Goal: Transaction & Acquisition: Download file/media

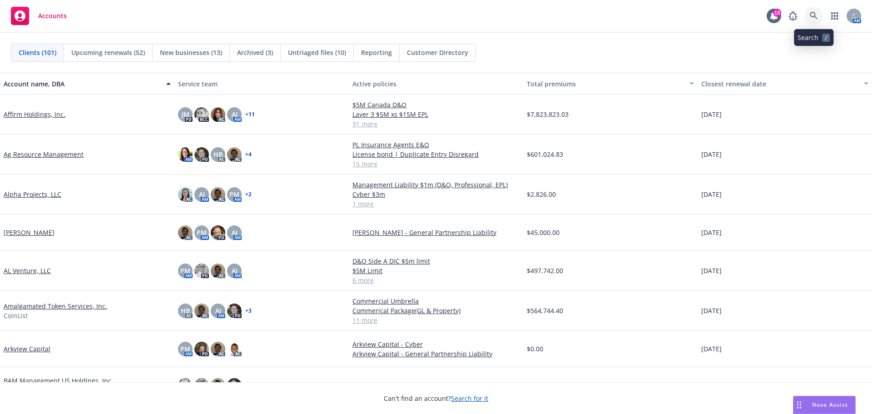
click at [812, 15] on icon at bounding box center [814, 16] width 8 height 8
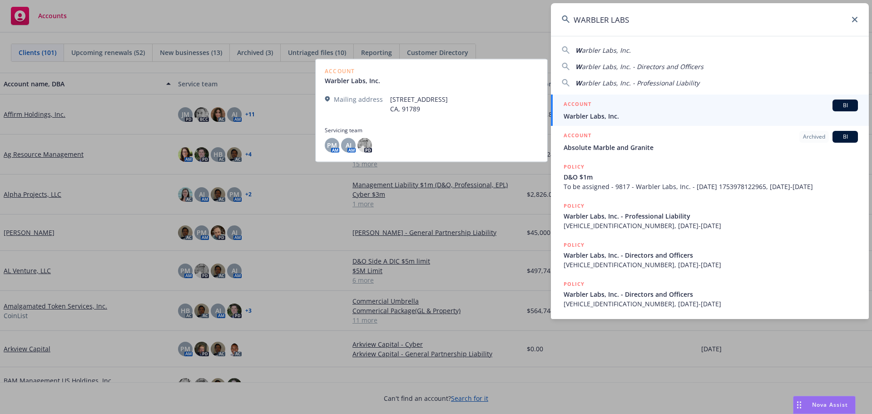
type input "WARBLER LABS"
click at [610, 112] on span "Warbler Labs, Inc." at bounding box center [711, 116] width 294 height 10
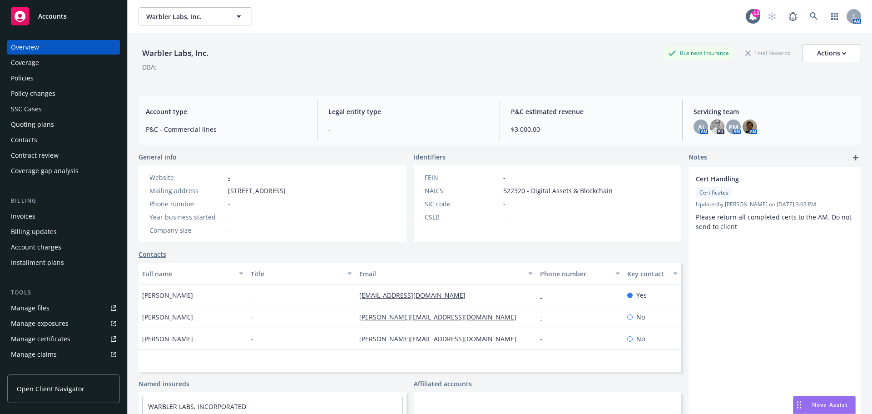
click at [26, 74] on div "Policies" at bounding box center [22, 78] width 23 height 15
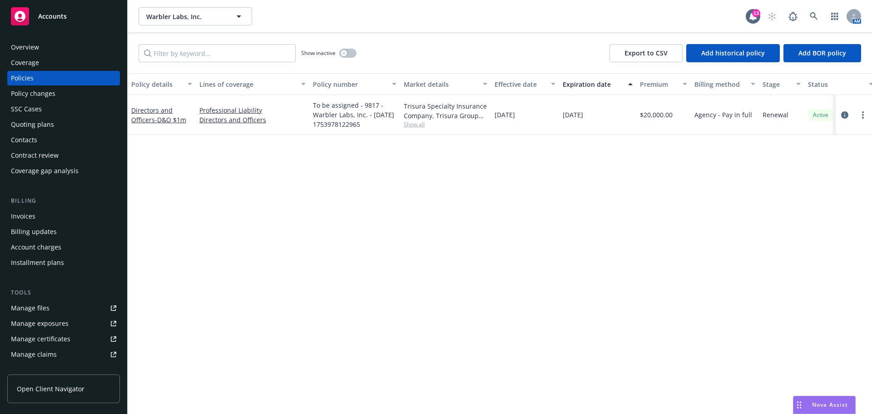
click at [63, 16] on span "Accounts" at bounding box center [52, 16] width 29 height 7
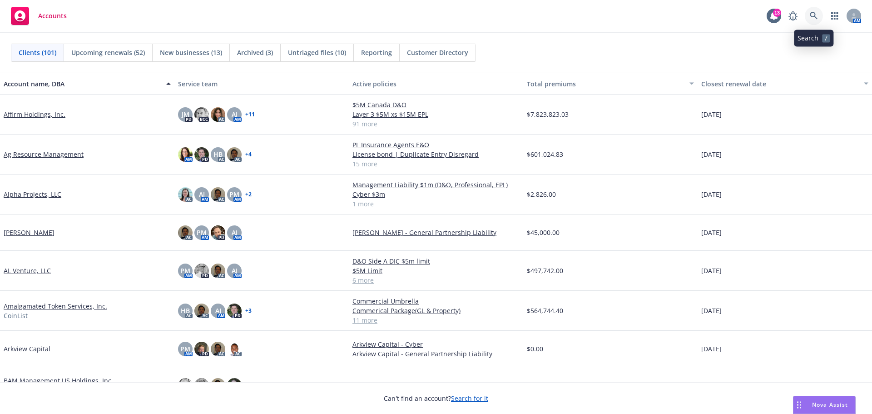
click at [814, 15] on icon at bounding box center [814, 16] width 8 height 8
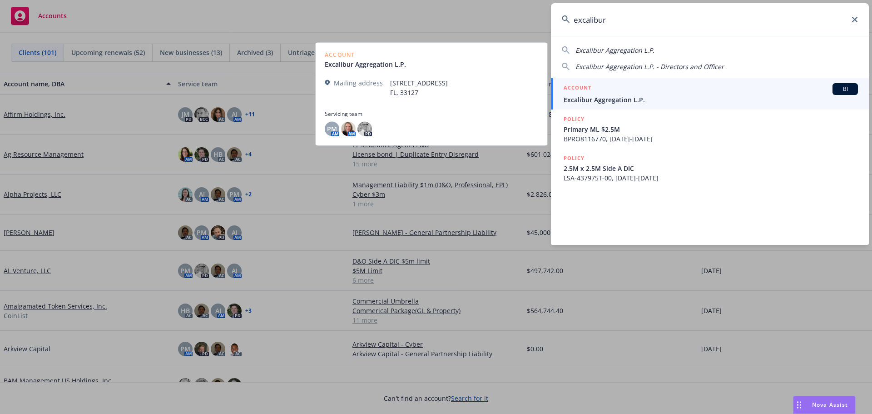
type input "excalibur"
click at [622, 95] on span "Excalibur Aggregation L.P." at bounding box center [711, 100] width 294 height 10
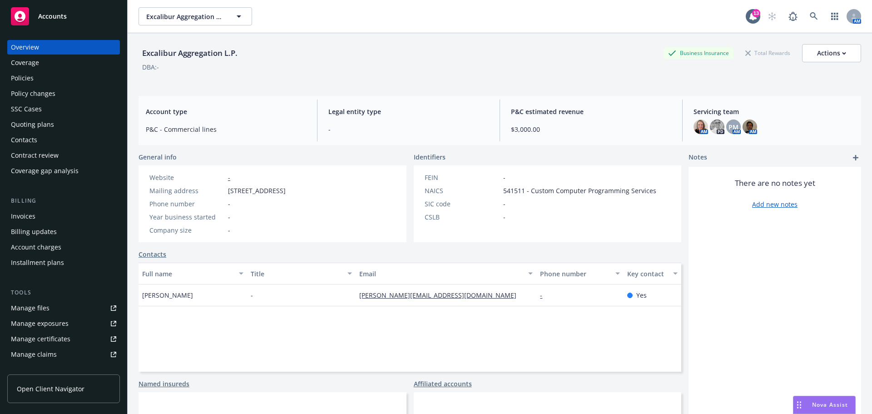
click at [30, 77] on div "Policies" at bounding box center [22, 78] width 23 height 15
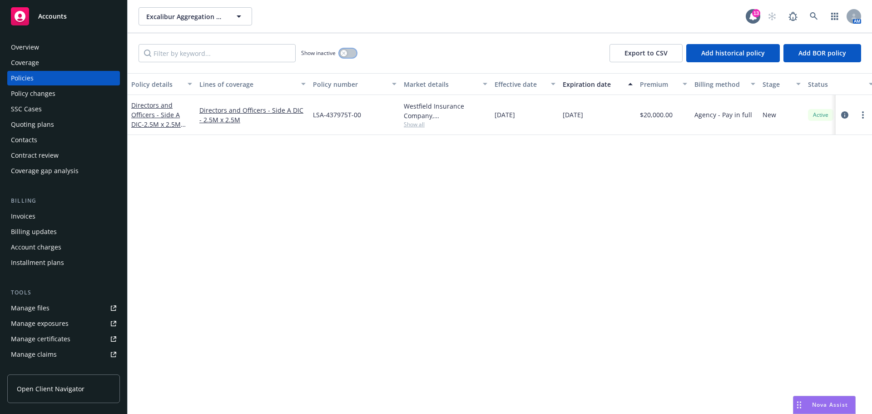
click at [344, 55] on icon "button" at bounding box center [344, 53] width 4 height 4
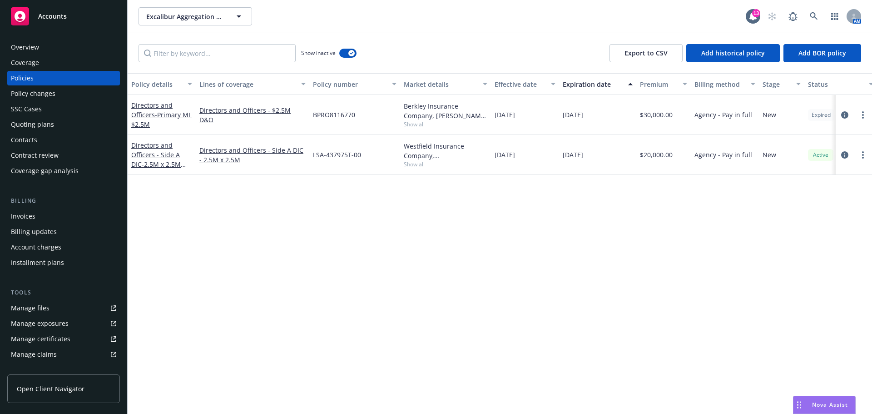
click at [22, 42] on div "Overview" at bounding box center [25, 47] width 28 height 15
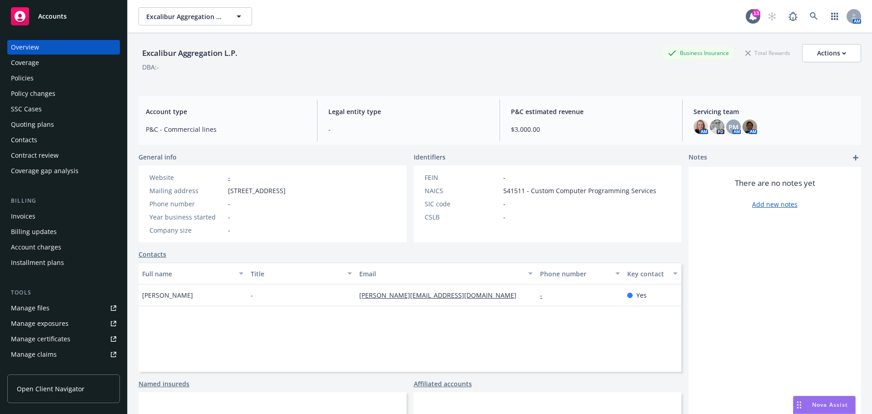
click at [44, 20] on span "Accounts" at bounding box center [52, 16] width 29 height 7
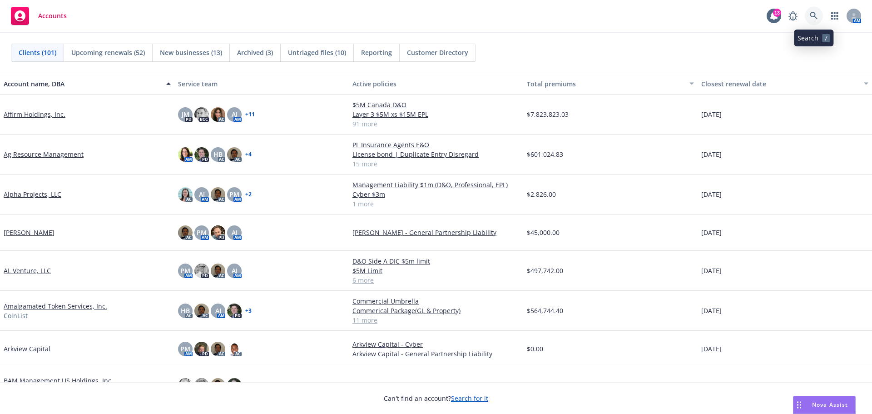
click at [811, 12] on icon at bounding box center [814, 16] width 8 height 8
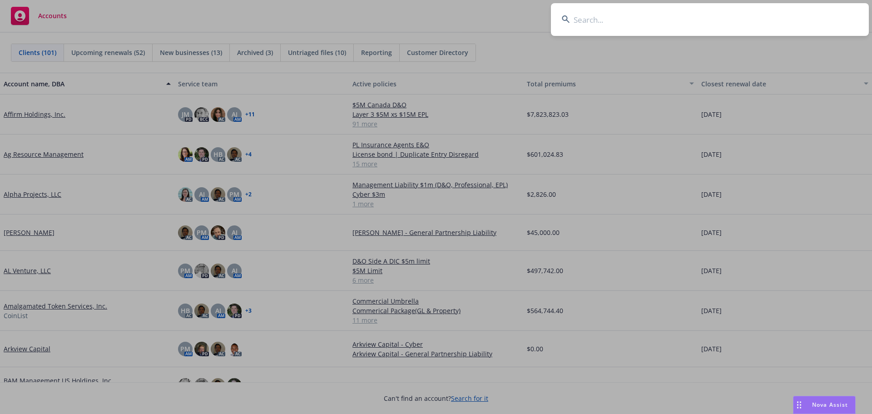
click at [606, 21] on input at bounding box center [710, 19] width 318 height 33
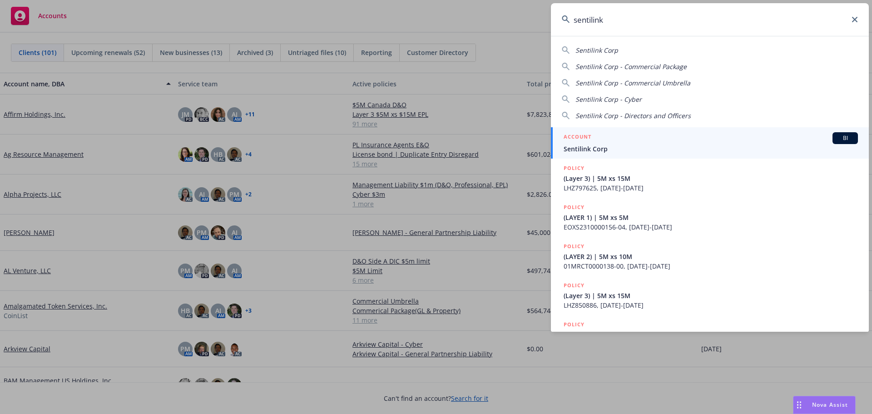
type input "sentilink"
click at [604, 146] on span "Sentilink Corp" at bounding box center [711, 149] width 294 height 10
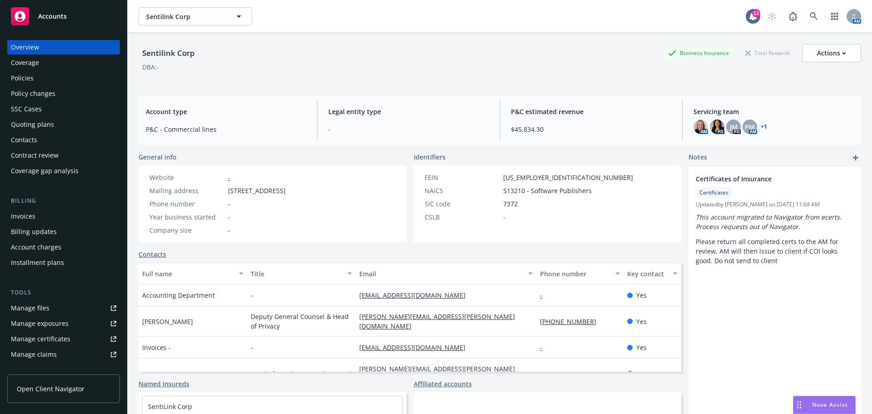
click at [24, 77] on div "Policies" at bounding box center [22, 78] width 23 height 15
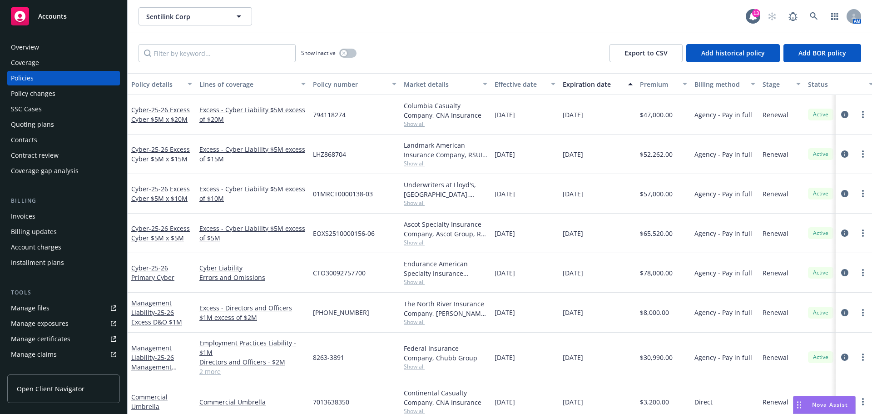
click at [25, 45] on div "Overview" at bounding box center [25, 47] width 28 height 15
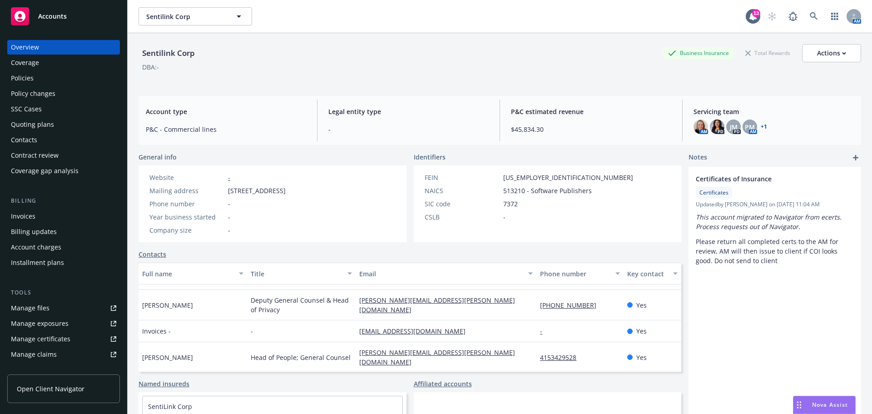
scroll to position [30, 0]
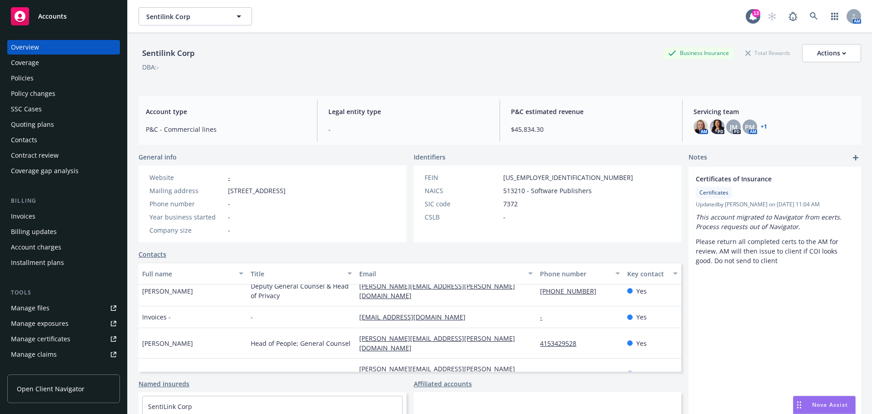
click at [55, 16] on span "Accounts" at bounding box center [52, 16] width 29 height 7
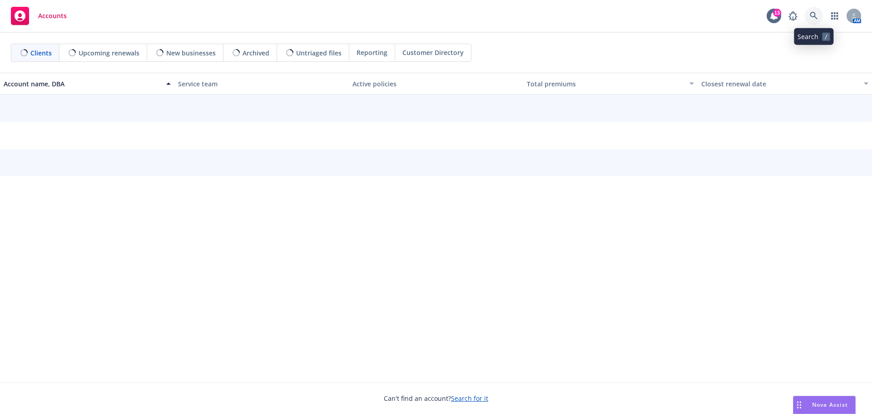
click at [815, 13] on icon at bounding box center [814, 16] width 8 height 8
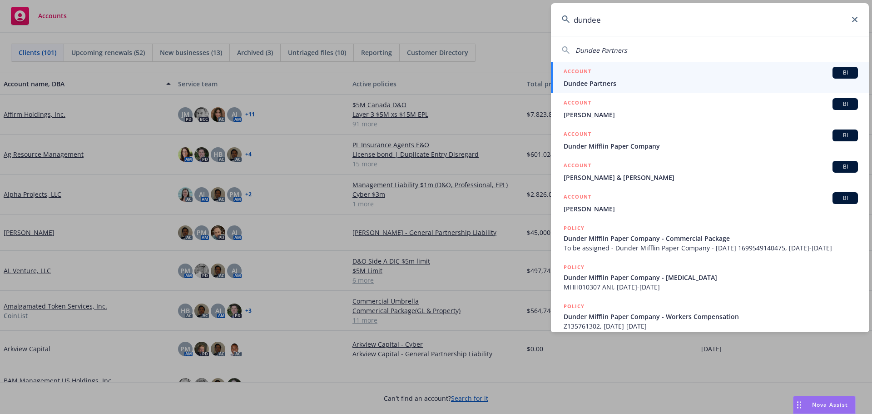
type input "dundee"
click at [638, 78] on div "ACCOUNT BI" at bounding box center [711, 73] width 294 height 12
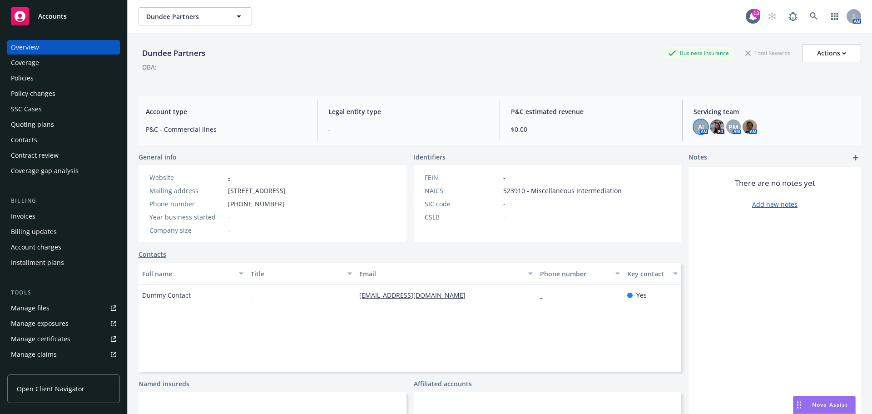
click at [694, 128] on div "AJ" at bounding box center [701, 126] width 15 height 15
click at [566, 64] on div "DBA: -" at bounding box center [500, 67] width 723 height 10
click at [61, 16] on span "Accounts" at bounding box center [52, 16] width 29 height 7
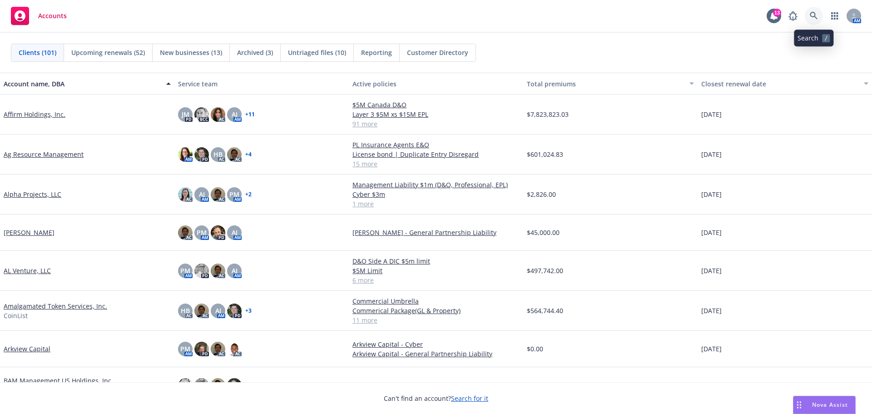
click at [811, 14] on icon at bounding box center [814, 16] width 8 height 8
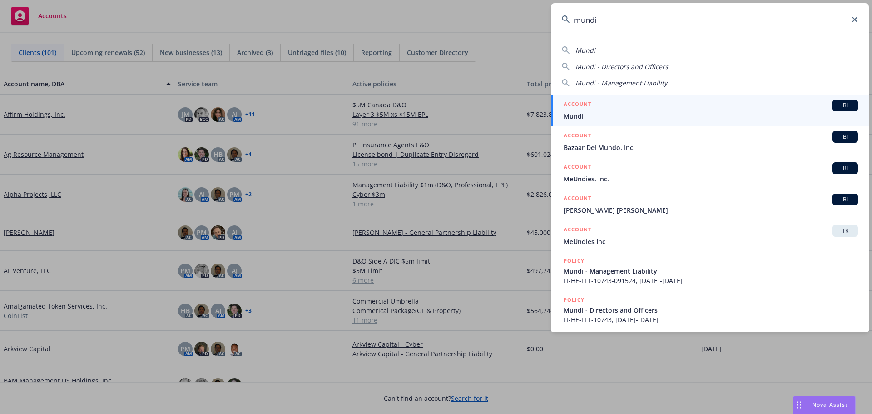
type input "mundi"
click at [592, 114] on span "Mundi" at bounding box center [711, 116] width 294 height 10
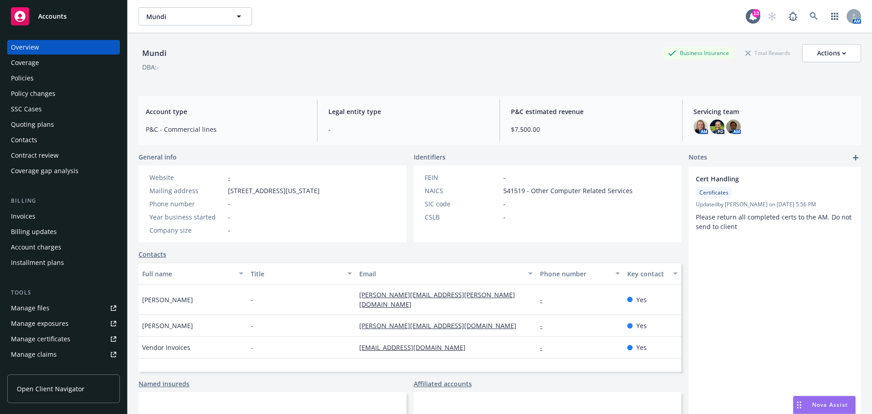
click at [35, 76] on div "Policies" at bounding box center [63, 78] width 105 height 15
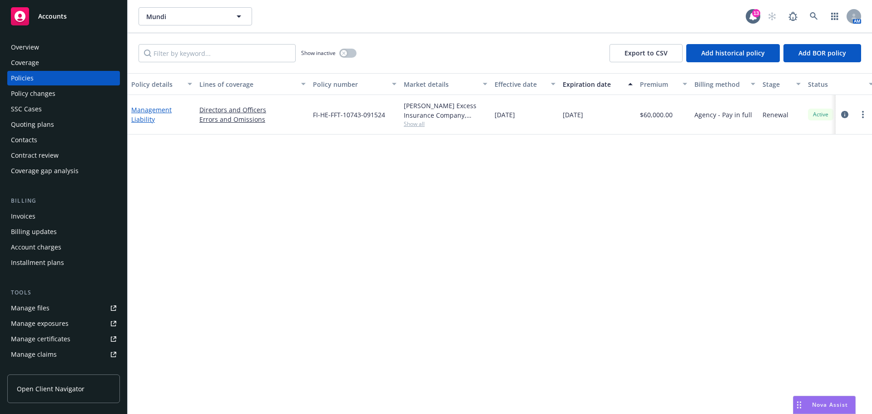
click at [149, 120] on link "Management Liability" at bounding box center [151, 114] width 40 height 18
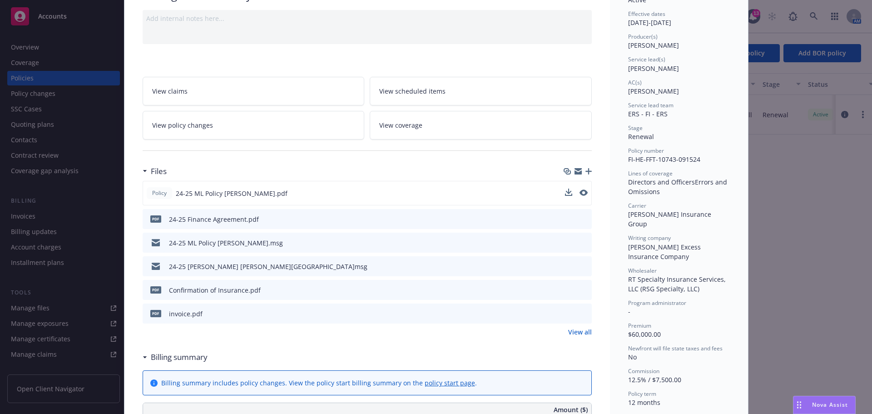
scroll to position [91, 0]
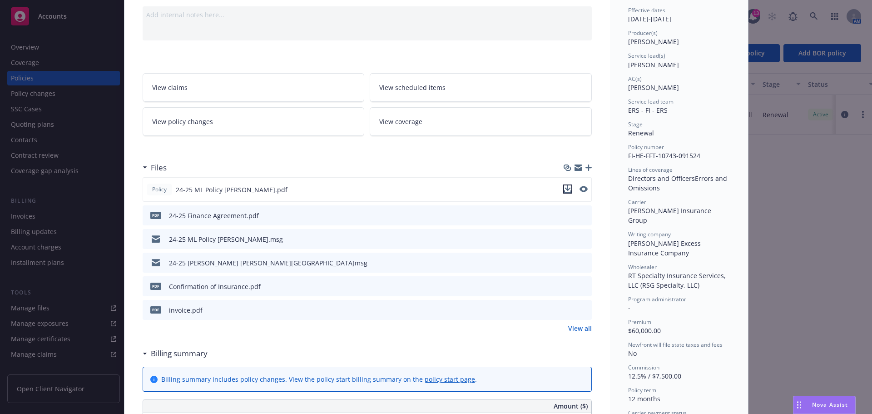
click at [564, 192] on icon "download file" at bounding box center [567, 191] width 7 height 2
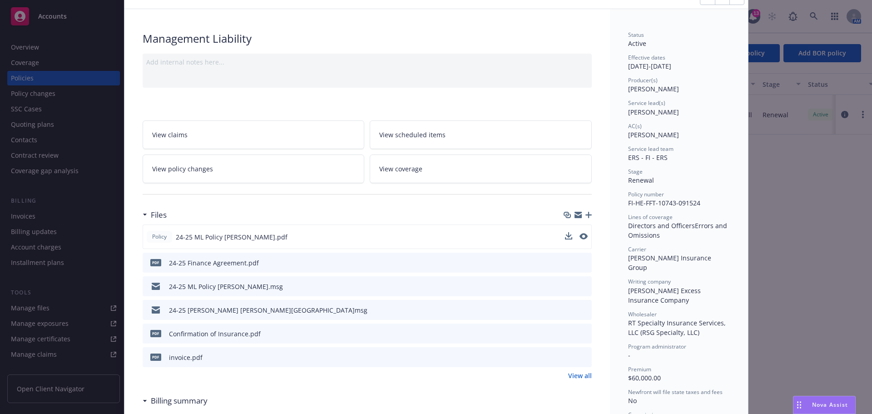
scroll to position [0, 0]
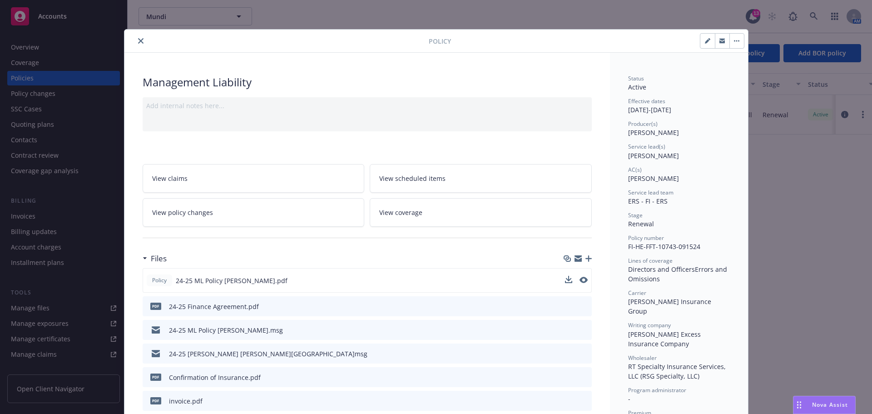
click at [138, 41] on icon "close" at bounding box center [140, 40] width 5 height 5
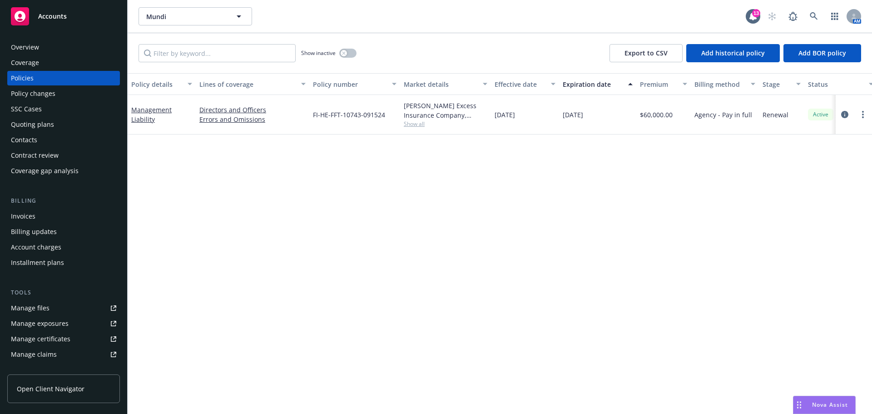
click at [30, 46] on div "Overview" at bounding box center [25, 47] width 28 height 15
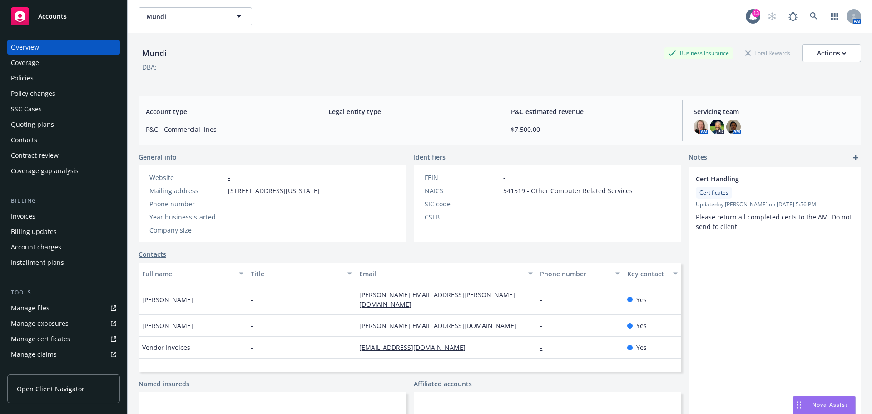
click at [48, 18] on span "Accounts" at bounding box center [52, 16] width 29 height 7
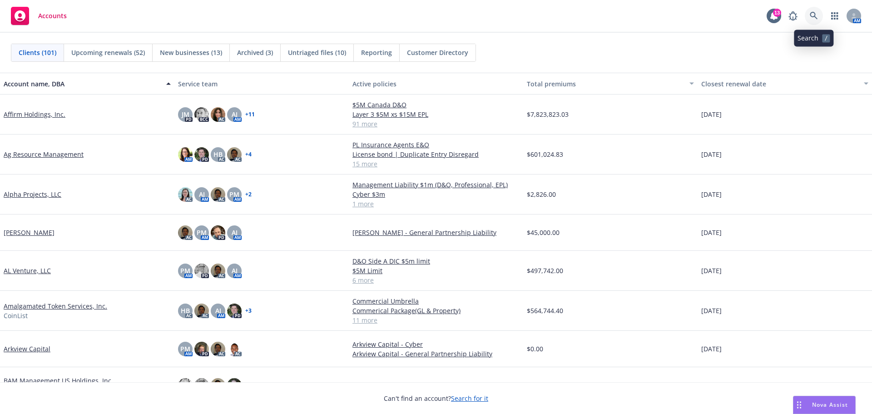
click at [816, 18] on icon at bounding box center [814, 16] width 8 height 8
